Goal: Complete application form

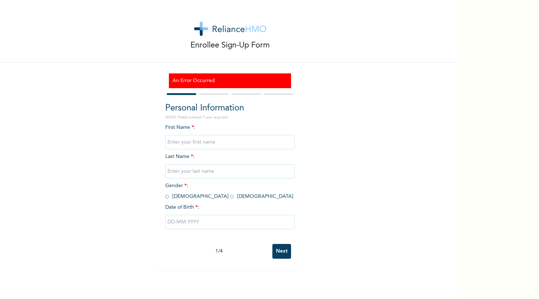
click at [181, 144] on input "text" at bounding box center [229, 142] width 129 height 14
type input "Blessing"
type input "Nwokorogu"
click at [230, 197] on input "radio" at bounding box center [232, 196] width 4 height 7
radio input "true"
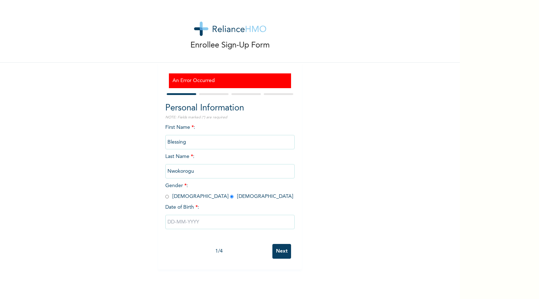
click at [187, 225] on input "text" at bounding box center [229, 222] width 129 height 14
select select "8"
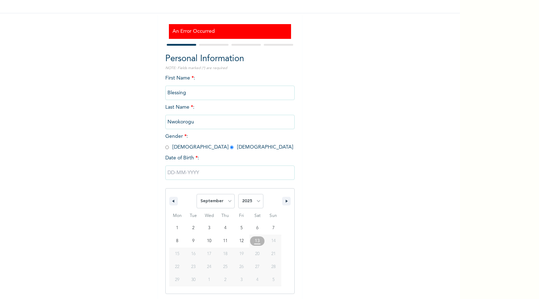
scroll to position [50, 0]
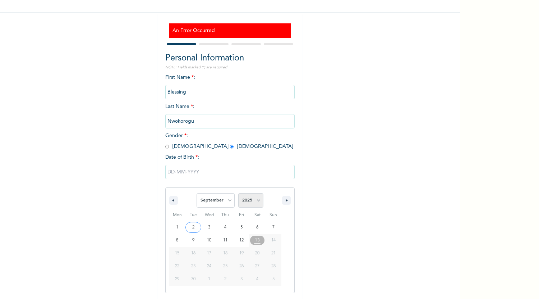
click at [254, 200] on select "2025 2024 2023 2022 2021 2020 2019 2018 2017 2016 2015 2014 2013 2012 2011 2010…" at bounding box center [250, 200] width 25 height 14
select select "2000"
click at [238, 193] on select "2025 2024 2023 2022 2021 2020 2019 2018 2017 2016 2015 2014 2013 2012 2011 2010…" at bounding box center [250, 200] width 25 height 14
click at [225, 204] on select "January February March April May June July August September October November De…" at bounding box center [216, 200] width 38 height 14
select select "4"
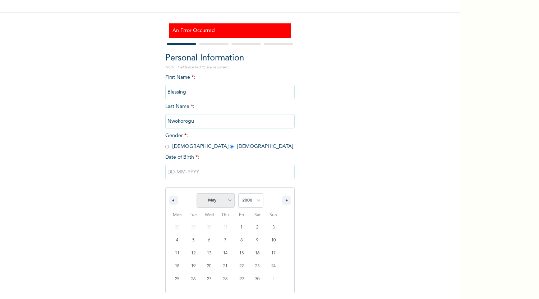
click at [197, 193] on select "January February March April May June July August September October November De…" at bounding box center [216, 200] width 38 height 14
type input "05/12/2000"
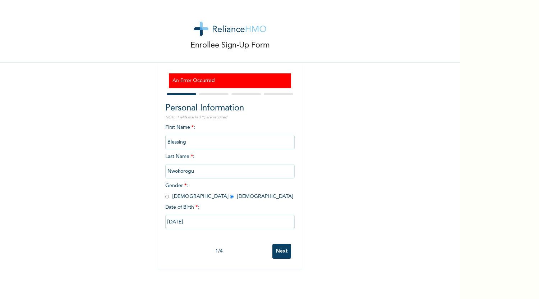
click at [280, 248] on input "Next" at bounding box center [282, 251] width 19 height 15
click at [228, 145] on input "text" at bounding box center [229, 142] width 129 height 14
type input "Blessing"
type input "Nwokorogu"
click at [230, 196] on input "radio" at bounding box center [232, 196] width 4 height 7
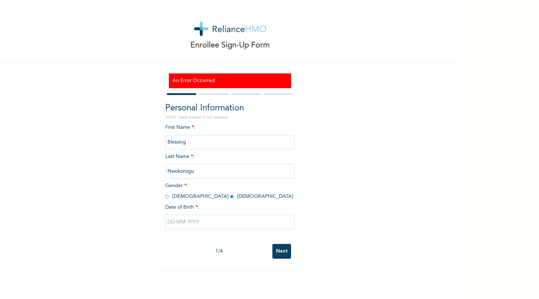
radio input "true"
click at [207, 225] on input "text" at bounding box center [229, 222] width 129 height 14
select select "8"
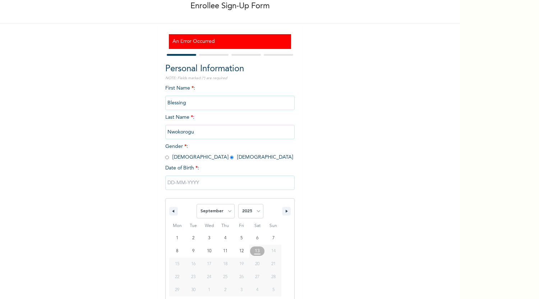
scroll to position [50, 0]
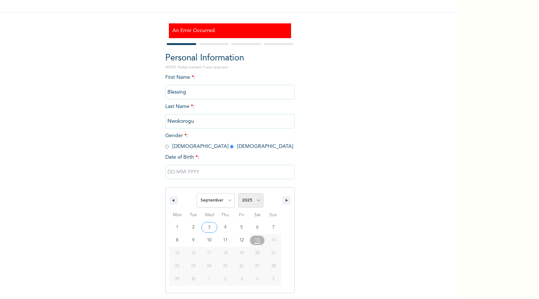
click at [252, 204] on select "2025 2024 2023 2022 2021 2020 2019 2018 2017 2016 2015 2014 2013 2012 2011 2010…" at bounding box center [250, 200] width 25 height 14
select select "2000"
click at [238, 193] on select "2025 2024 2023 2022 2021 2020 2019 2018 2017 2016 2015 2014 2013 2012 2011 2010…" at bounding box center [250, 200] width 25 height 14
click at [225, 199] on select "January February March April May June July August September October November De…" at bounding box center [216, 200] width 38 height 14
select select "4"
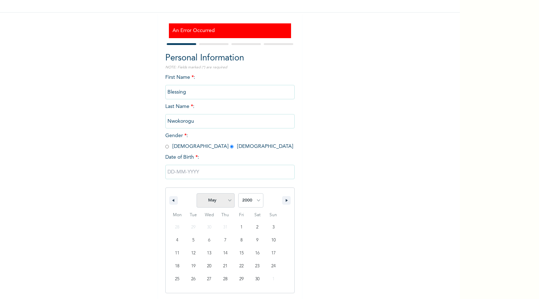
click at [197, 193] on select "January February March April May June July August September October November De…" at bounding box center [216, 200] width 38 height 14
type input "[DATE]"
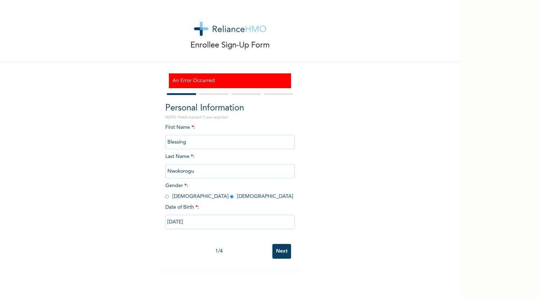
click at [273, 252] on input "Next" at bounding box center [282, 251] width 19 height 15
